Goal: Transaction & Acquisition: Obtain resource

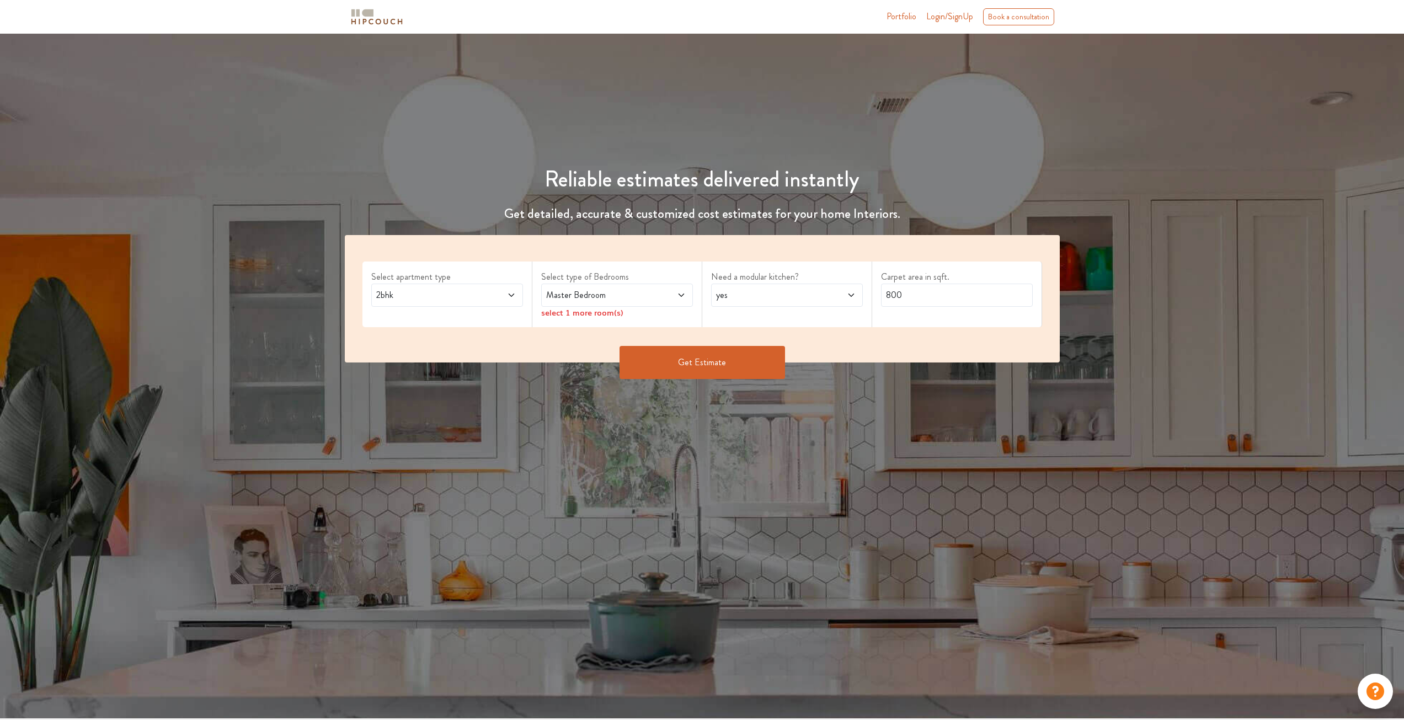
click at [472, 297] on span "2bhk" at bounding box center [427, 295] width 107 height 13
click at [496, 300] on span at bounding box center [497, 295] width 35 height 13
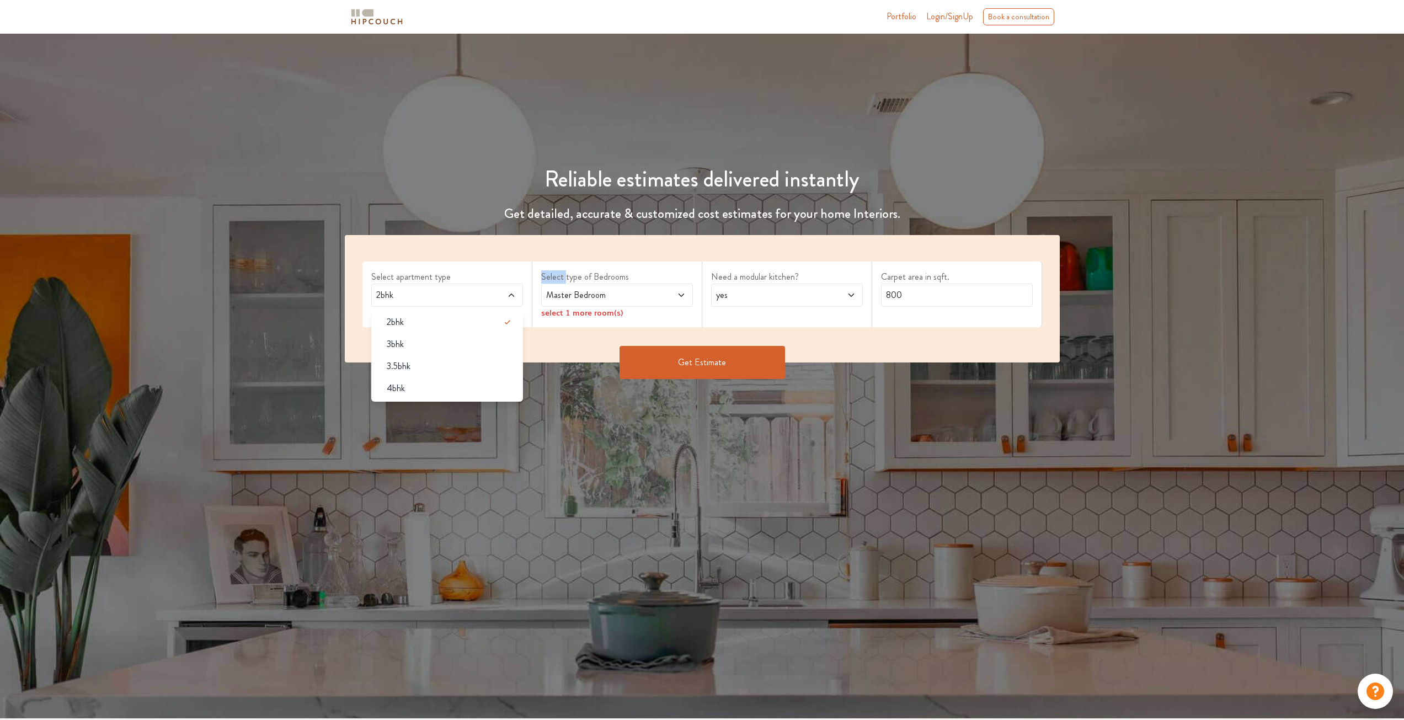
click at [496, 300] on span at bounding box center [497, 295] width 35 height 13
click at [646, 297] on span "Master Bedroom" at bounding box center [597, 295] width 107 height 13
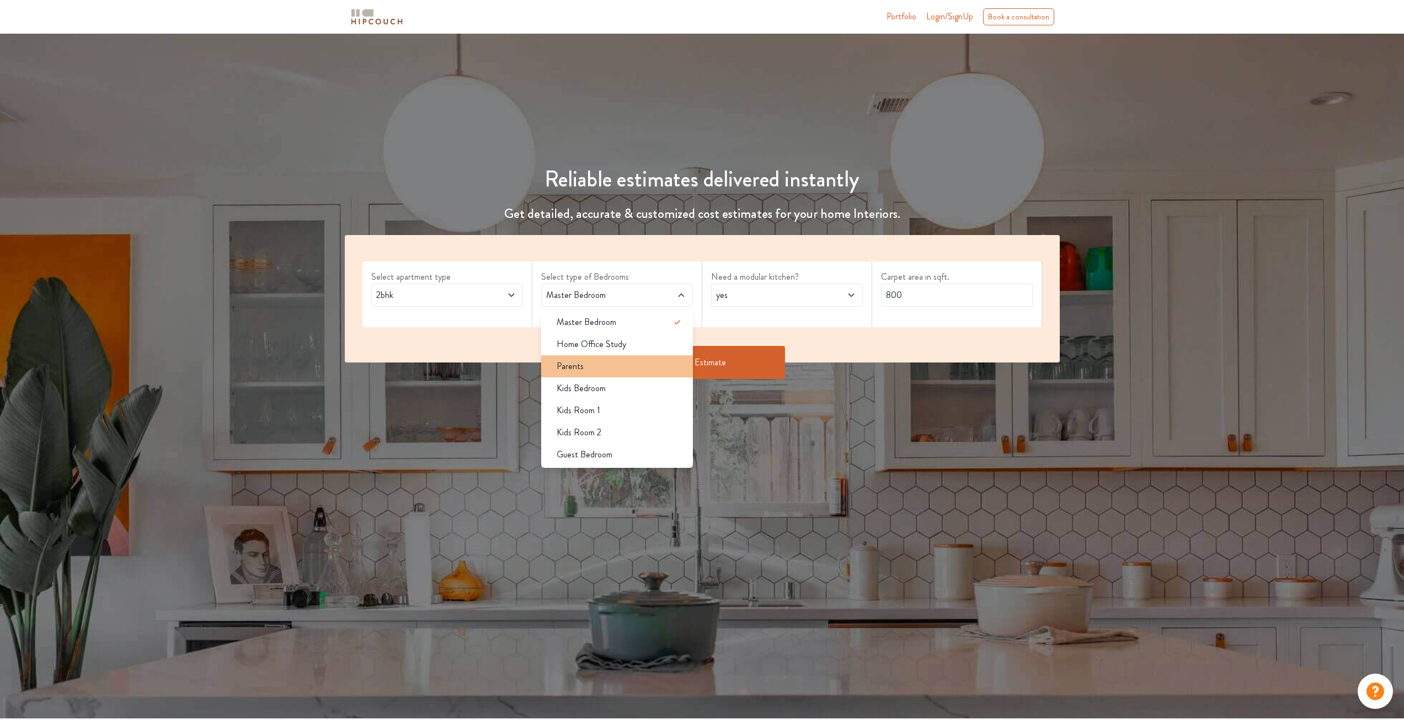
click at [618, 366] on div "Parents" at bounding box center [620, 366] width 145 height 13
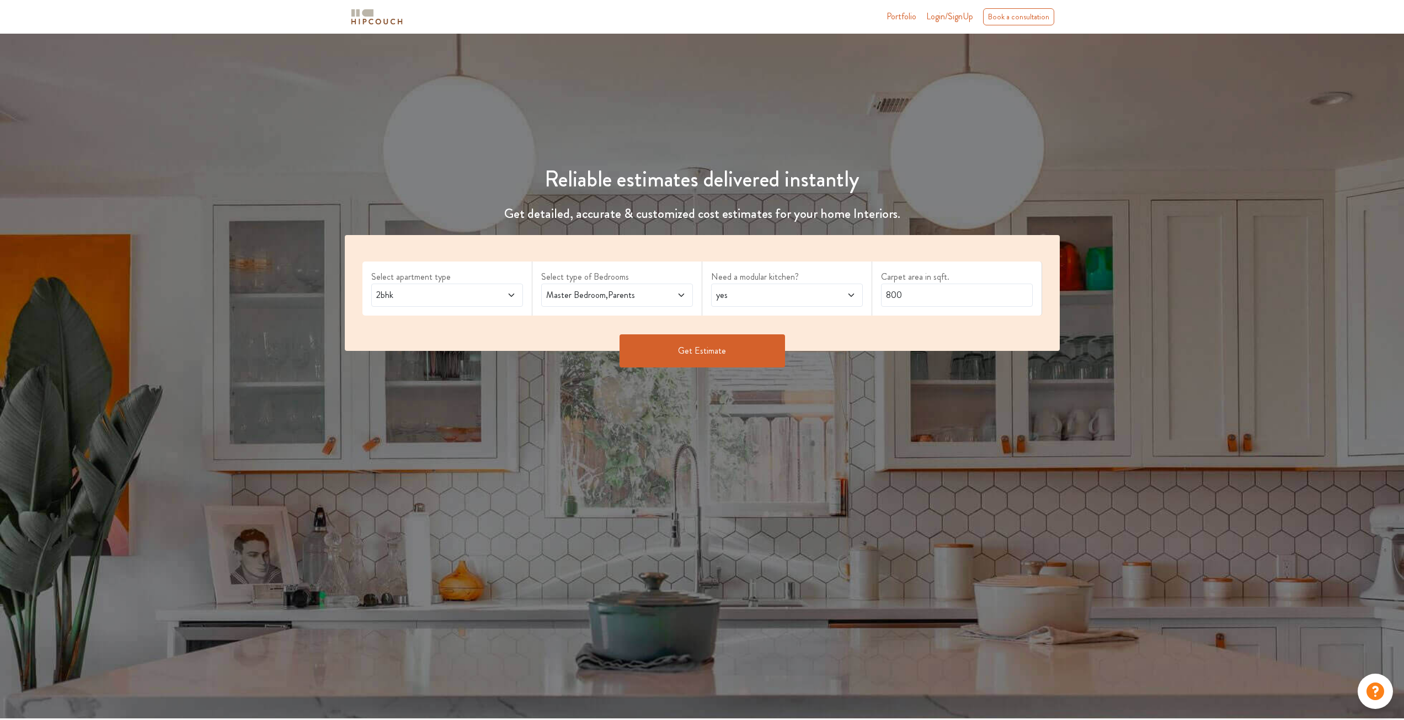
click at [789, 295] on span "yes" at bounding box center [767, 295] width 107 height 13
click at [744, 356] on ul "yes no" at bounding box center [787, 333] width 152 height 49
click at [742, 345] on div "no" at bounding box center [790, 344] width 145 height 13
click at [925, 295] on input "800" at bounding box center [957, 295] width 152 height 23
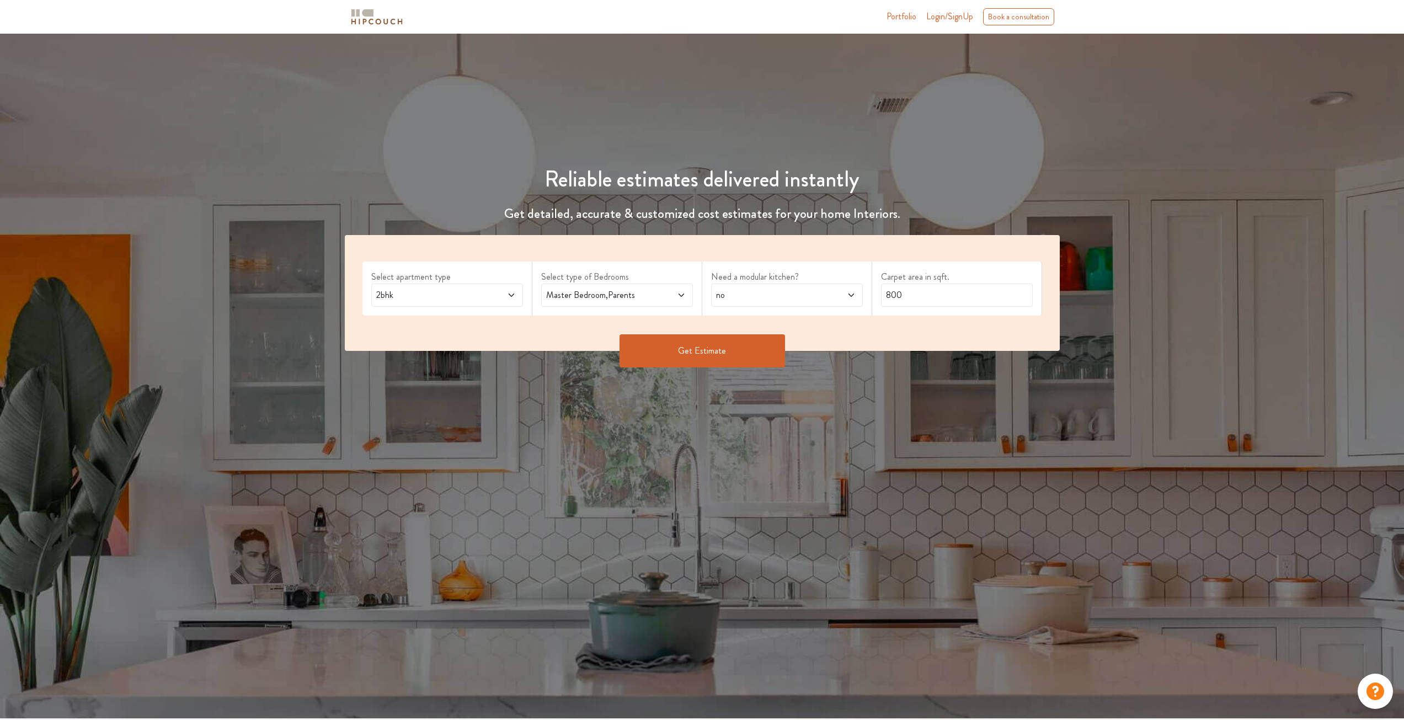
click at [716, 348] on button "Get Estimate" at bounding box center [703, 350] width 166 height 33
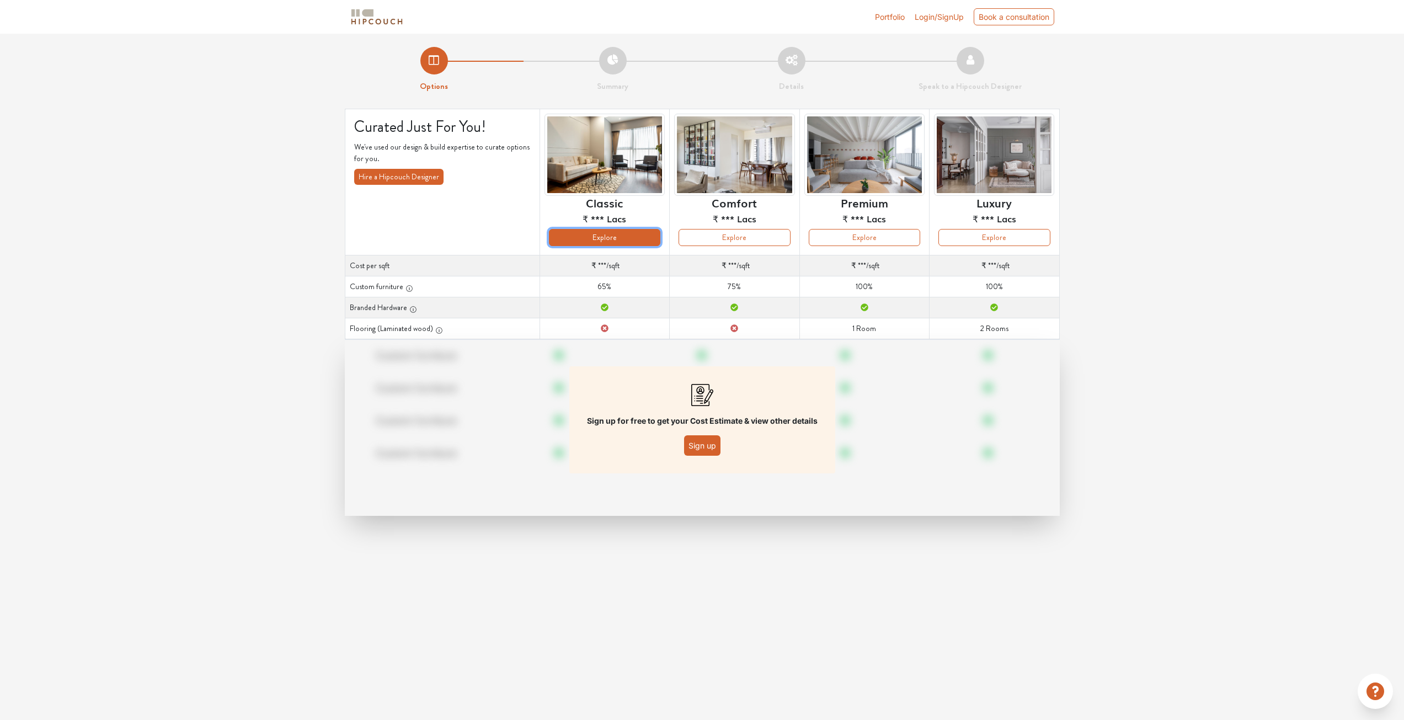
click at [599, 238] on button "Explore" at bounding box center [604, 237] width 111 height 17
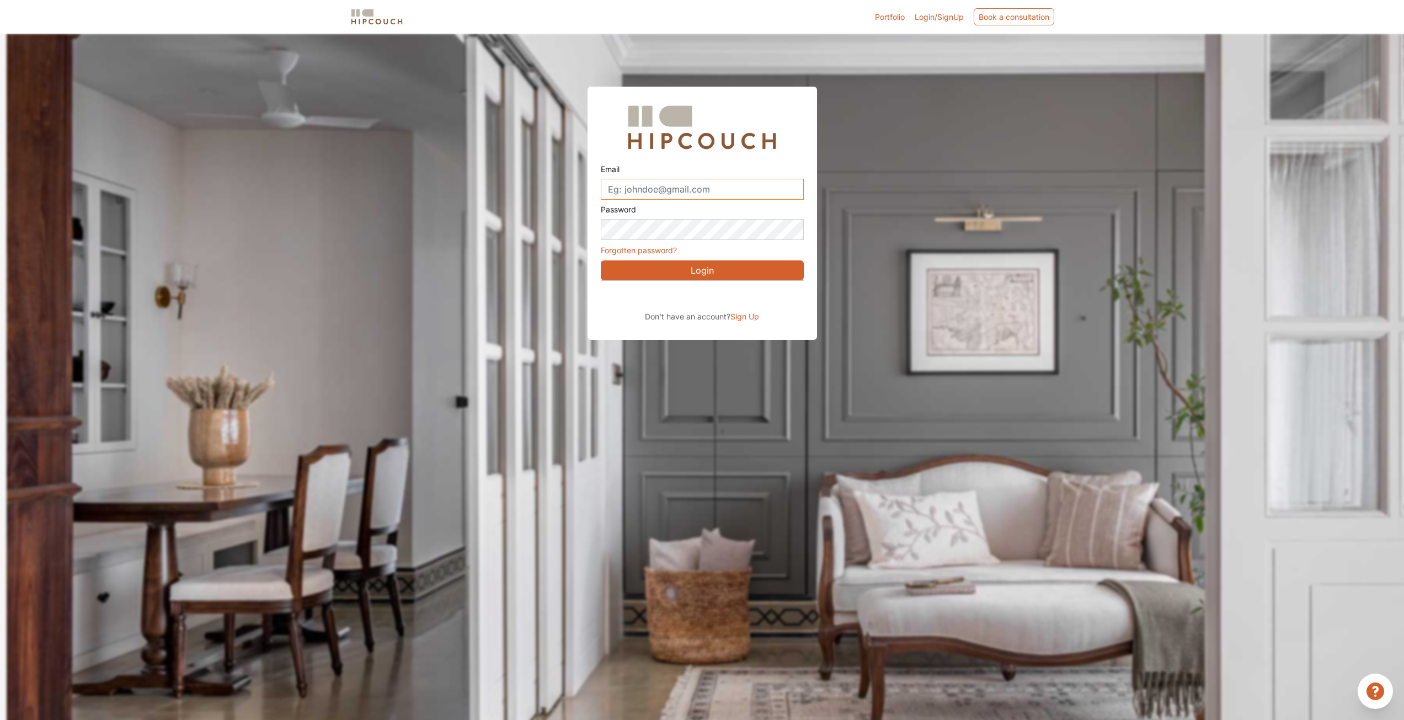
click at [674, 194] on input "Email" at bounding box center [702, 189] width 203 height 21
drag, startPoint x: 680, startPoint y: 198, endPoint x: 588, endPoint y: 198, distance: 91.6
click at [588, 198] on div "Email pragatddevikar@gmail.com Password Forgotten password? Login Don't have an…" at bounding box center [703, 213] width 230 height 253
type input "praga"
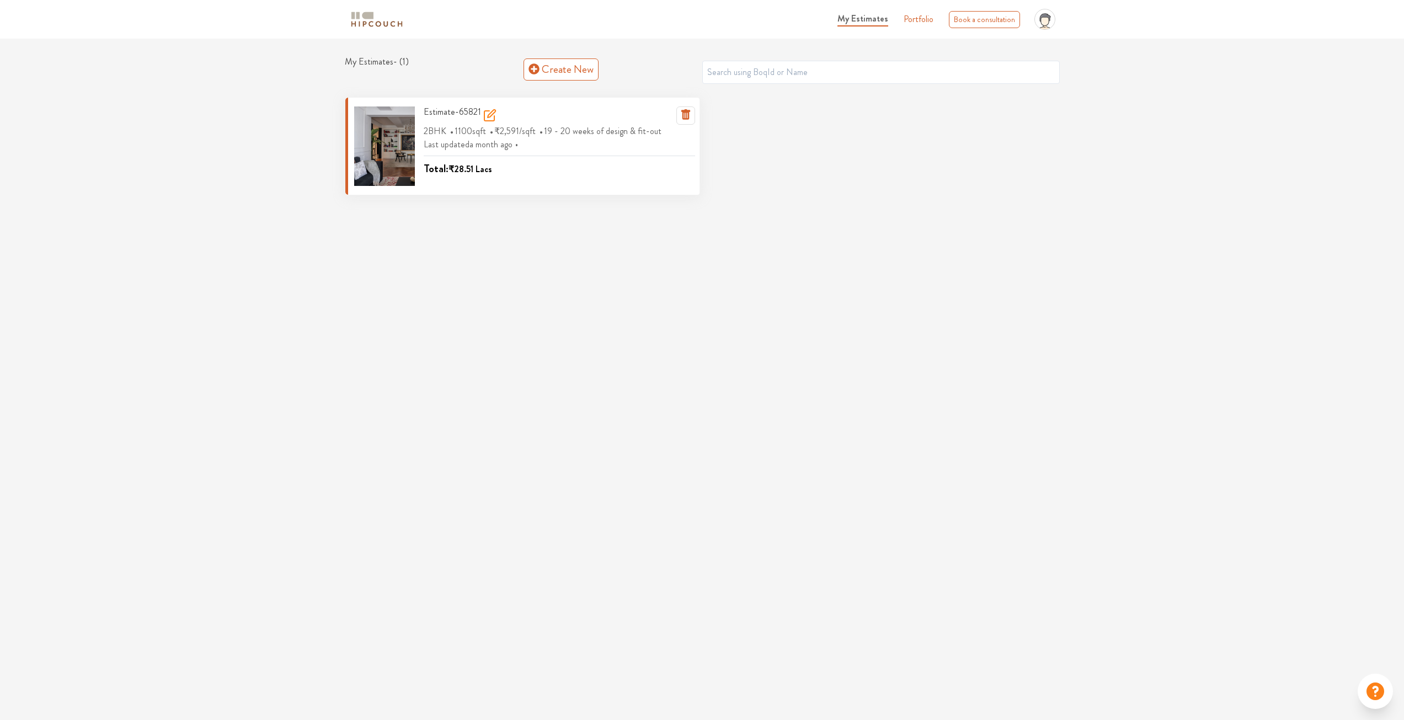
click at [394, 149] on div at bounding box center [384, 146] width 61 height 79
click at [464, 183] on div "Estimate-65821 2BHK 1100 sqft ₹2,591 /sqft 19 - 20 weeks of design & fit-out La…" at bounding box center [555, 146] width 280 height 79
click at [389, 149] on div at bounding box center [384, 146] width 61 height 79
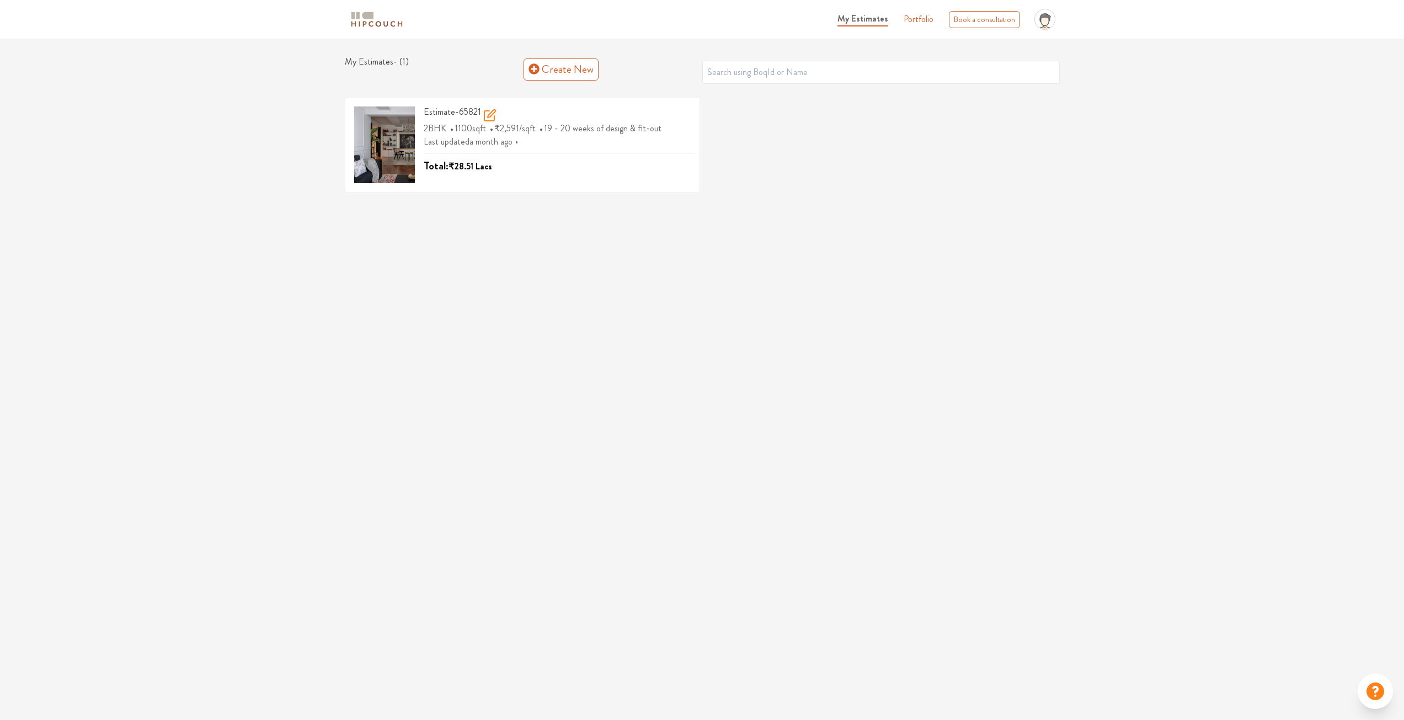
click at [908, 14] on link "Portfolio" at bounding box center [919, 19] width 30 height 13
click at [489, 114] on icon at bounding box center [492, 114] width 8 height 8
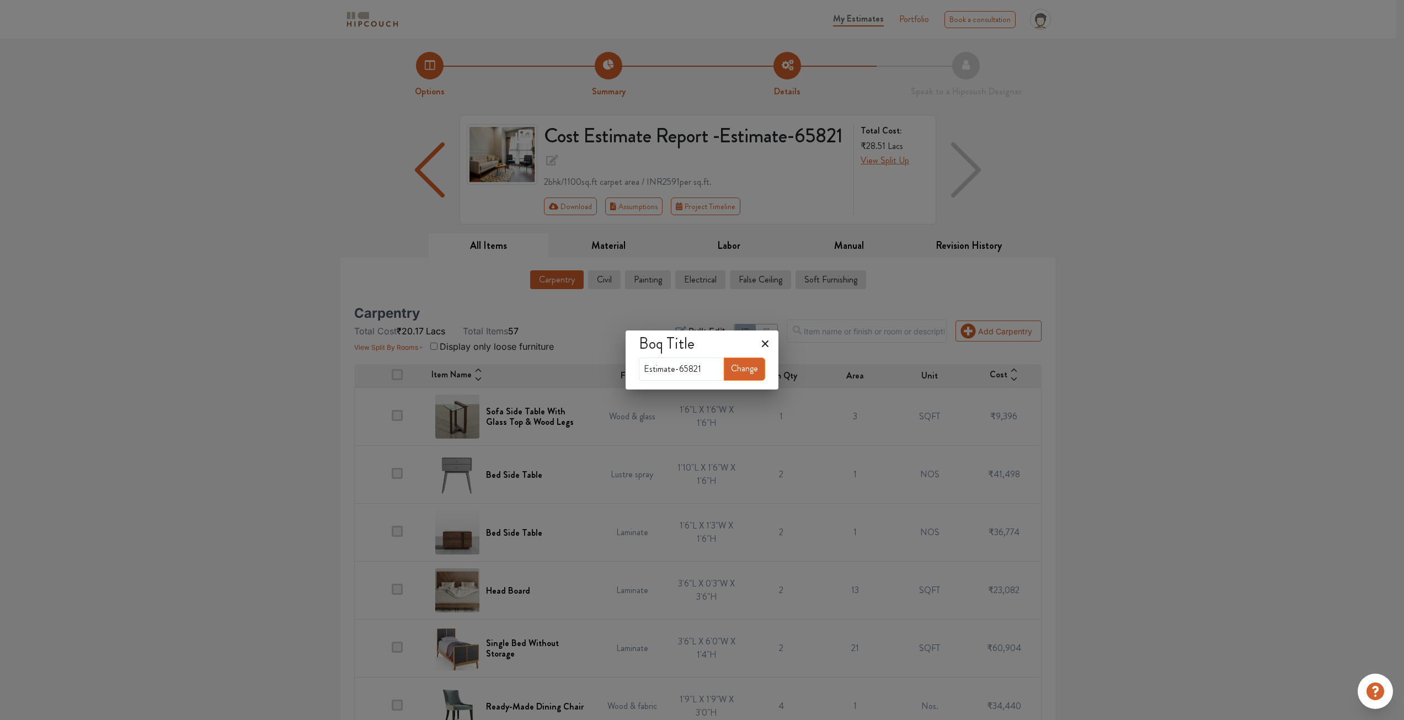
click at [771, 340] on icon at bounding box center [766, 344] width 18 height 18
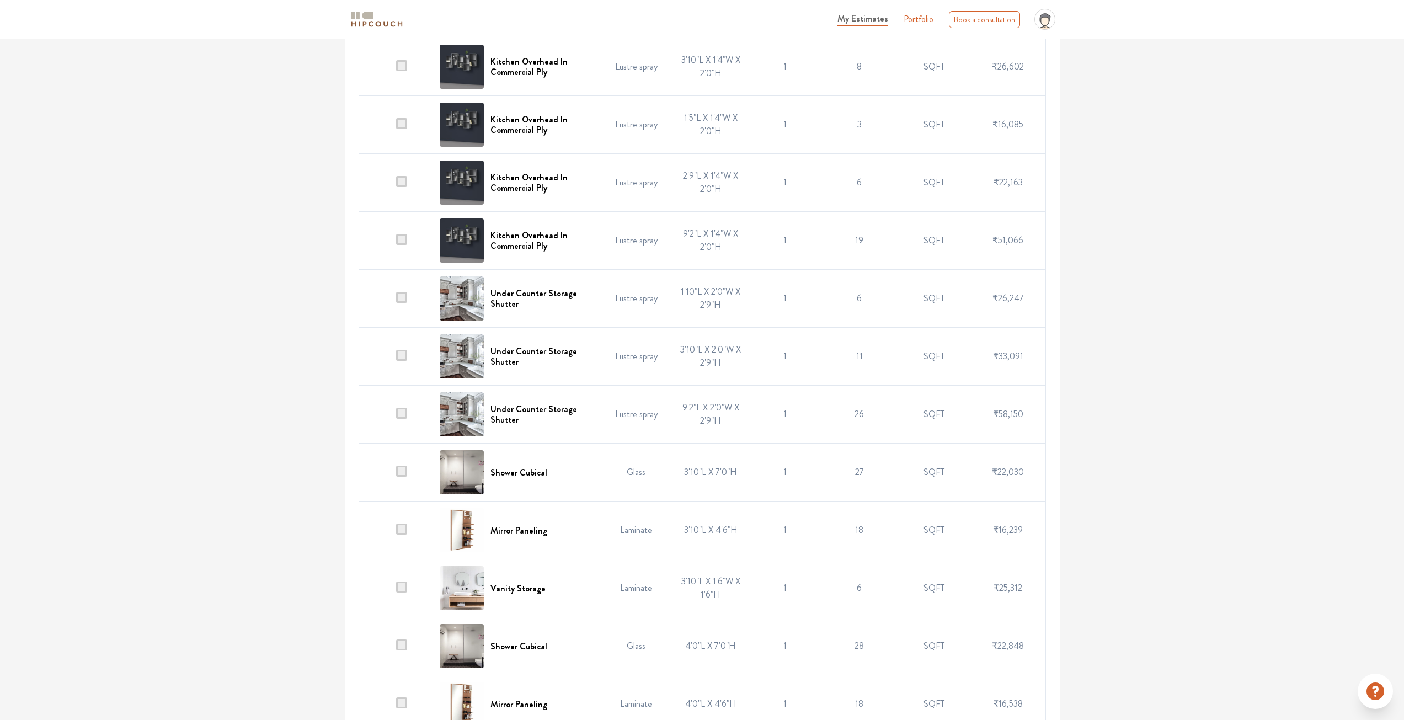
scroll to position [938, 0]
